Goal: Use online tool/utility: Utilize a website feature to perform a specific function

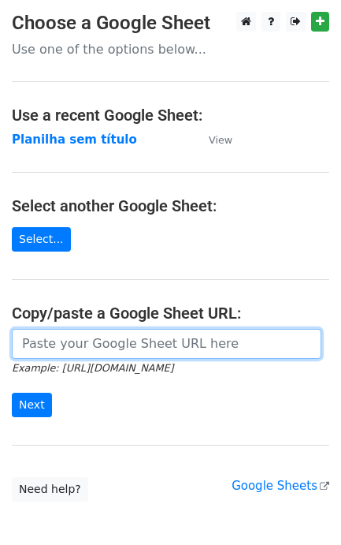
click at [76, 348] on input "url" at bounding box center [167, 344] width 310 height 30
paste input "https://docs.google.com/spreadsheets/d/11dGfEbGc57YceTrmeJPNe1kg2RUhHsyv8kR8EpL…"
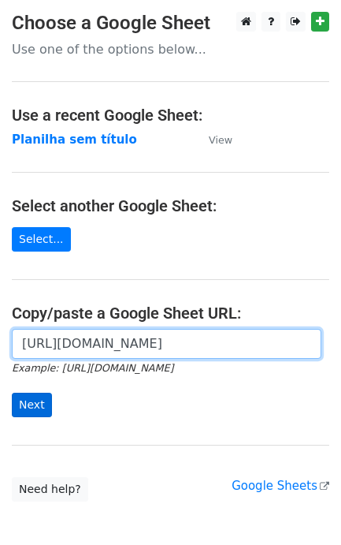
scroll to position [0, 347]
type input "https://docs.google.com/spreadsheets/d/11dGfEbGc57YceTrmeJPNe1kg2RUhHsyv8kR8EpL…"
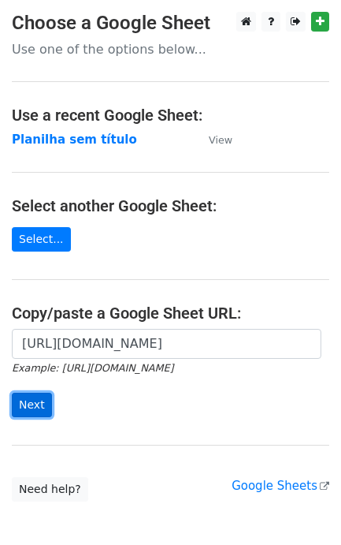
scroll to position [0, 0]
click at [21, 412] on input "Next" at bounding box center [32, 405] width 40 height 24
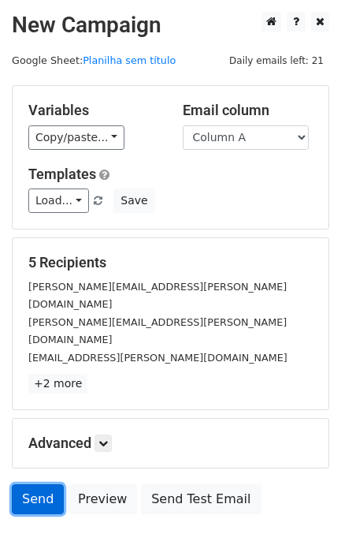
click at [42, 484] on link "Send" at bounding box center [38, 499] width 52 height 30
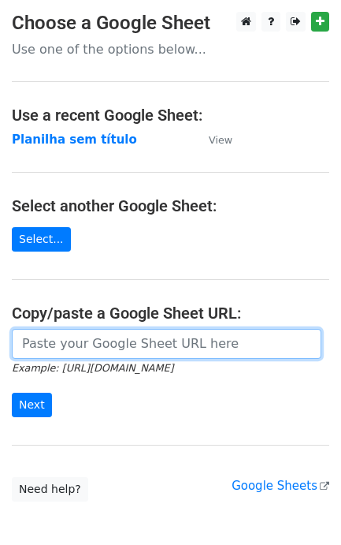
click at [76, 355] on input "url" at bounding box center [167, 344] width 310 height 30
paste input "https://docs.google.com/spreadsheets/d/11dGfEbGc57YceTrmeJPNe1kg2RUhHsyv8kR8EpL…"
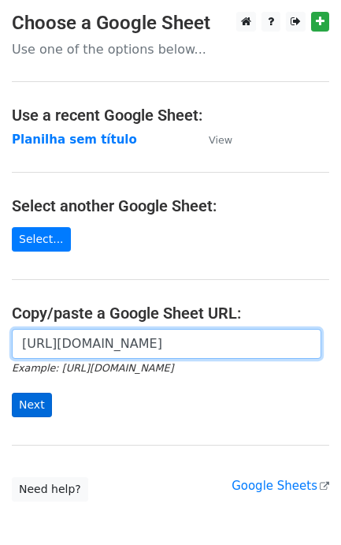
scroll to position [0, 347]
type input "https://docs.google.com/spreadsheets/d/11dGfEbGc57YceTrmeJPNe1kg2RUhHsyv8kR8EpL…"
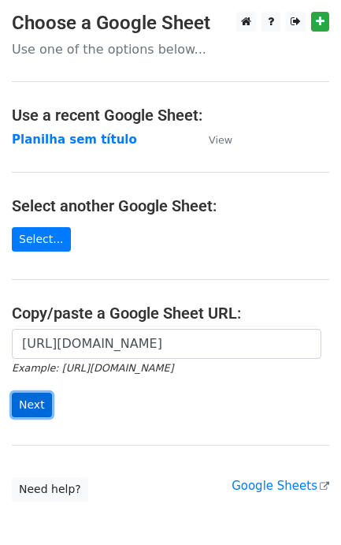
click at [28, 408] on input "Next" at bounding box center [32, 405] width 40 height 24
